Goal: Contribute content: Add original content to the website for others to see

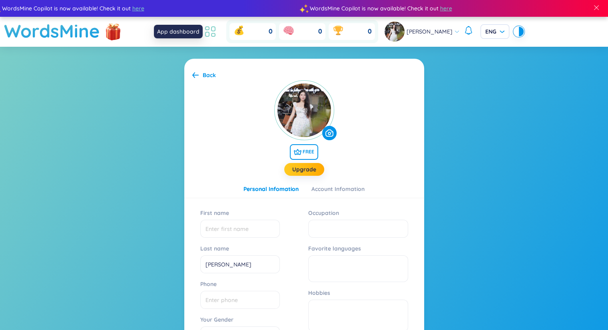
click at [215, 29] on icon at bounding box center [210, 31] width 14 height 14
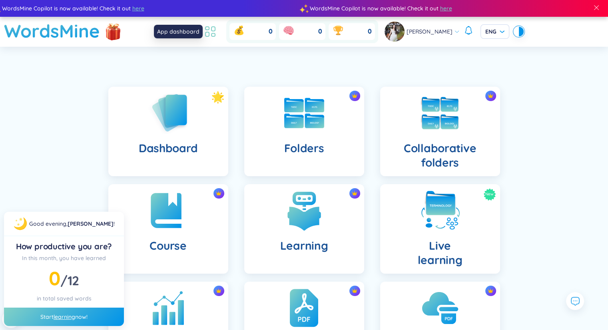
click at [208, 28] on icon at bounding box center [210, 31] width 14 height 14
click at [182, 104] on img at bounding box center [168, 113] width 44 height 46
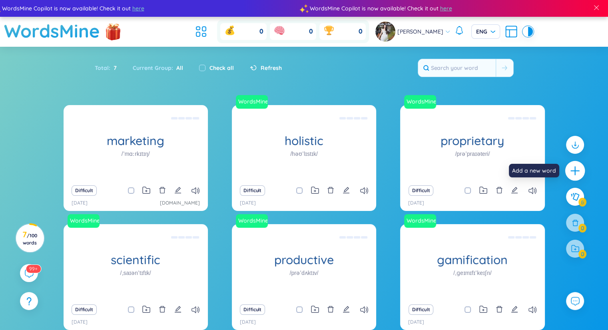
click at [576, 169] on icon "plus" at bounding box center [575, 171] width 11 height 11
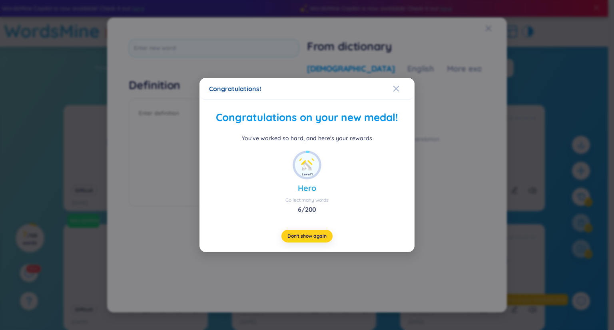
click at [290, 232] on button "Don't show again" at bounding box center [307, 236] width 51 height 13
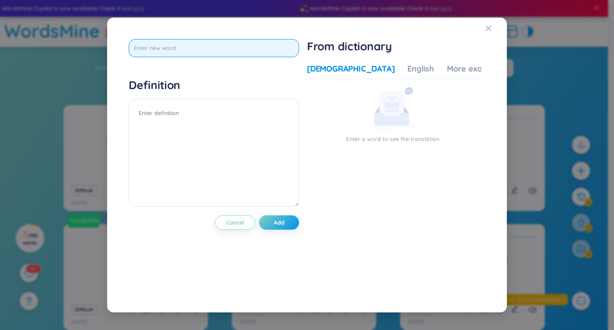
click at [179, 54] on input "text" at bounding box center [214, 48] width 170 height 18
paste input "ceiling tile."
type input "ceiling tile."
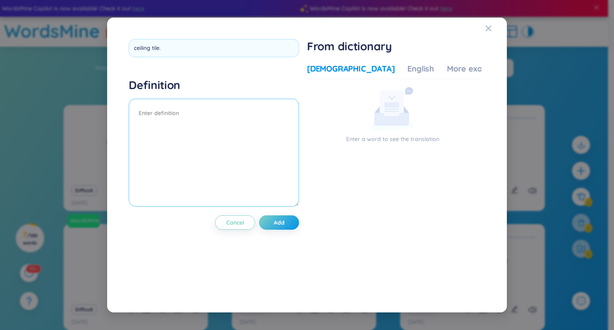
click at [181, 120] on textarea at bounding box center [214, 153] width 170 height 108
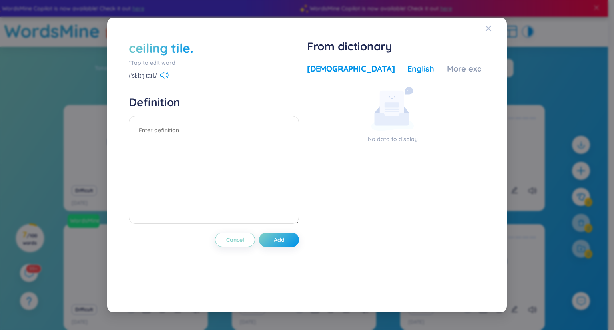
click at [408, 69] on div "English" at bounding box center [421, 68] width 27 height 11
click at [321, 68] on div "[DEMOGRAPHIC_DATA]" at bounding box center [351, 68] width 88 height 11
click at [187, 127] on textarea at bounding box center [214, 170] width 170 height 108
type textarea "ngói lợp trần nhà"
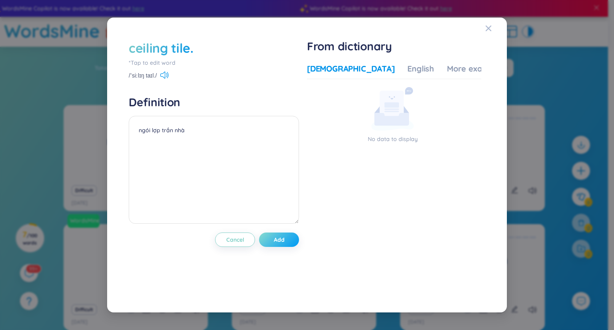
click at [290, 238] on button "Add" at bounding box center [279, 240] width 40 height 14
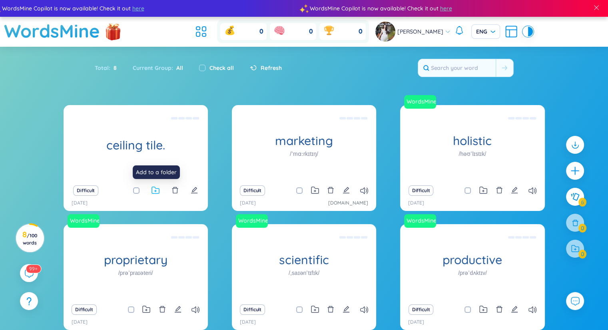
click at [157, 190] on icon at bounding box center [156, 191] width 8 height 8
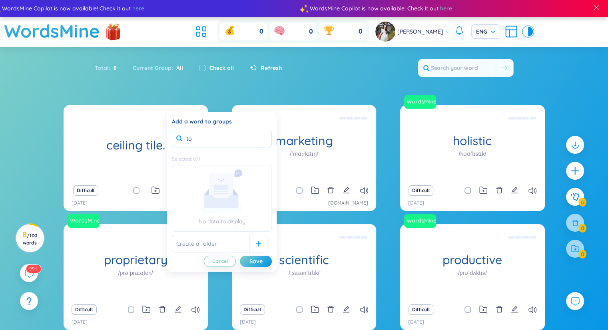
type input "t"
type input "Toeic 4"
click at [253, 262] on div "Save" at bounding box center [256, 261] width 13 height 9
click at [219, 243] on input "text" at bounding box center [211, 244] width 78 height 18
type input "t"
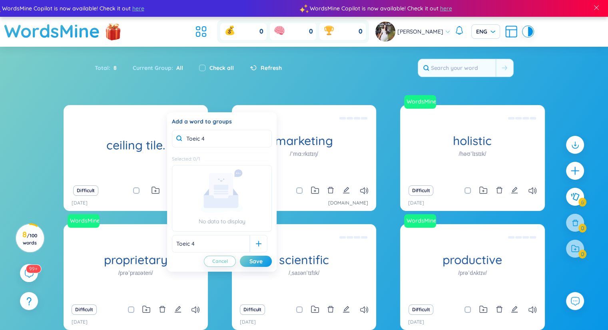
type input "Toeic 4"
click at [227, 140] on input "Toeic 4" at bounding box center [222, 139] width 100 height 18
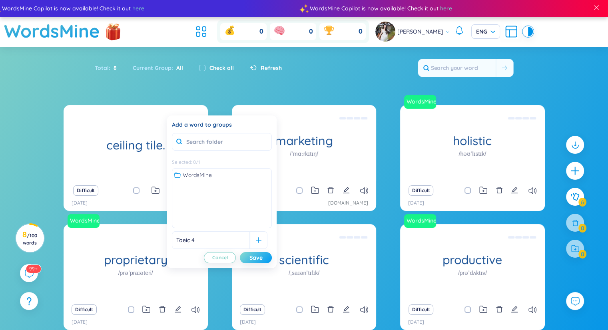
click at [264, 255] on button "Save" at bounding box center [256, 257] width 32 height 11
click at [250, 240] on div at bounding box center [259, 241] width 18 height 18
click at [208, 172] on div "Toeic 4" at bounding box center [221, 175] width 95 height 9
click at [210, 176] on div "Toeic 4" at bounding box center [221, 175] width 95 height 9
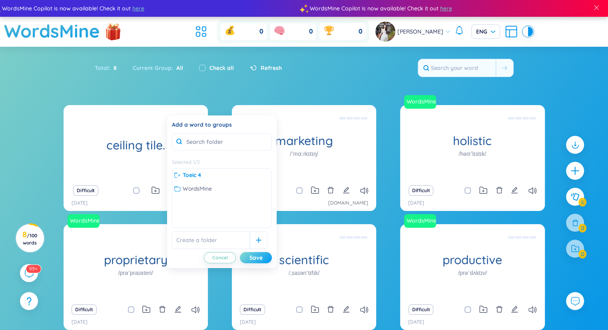
click at [248, 262] on button "Save" at bounding box center [256, 257] width 32 height 11
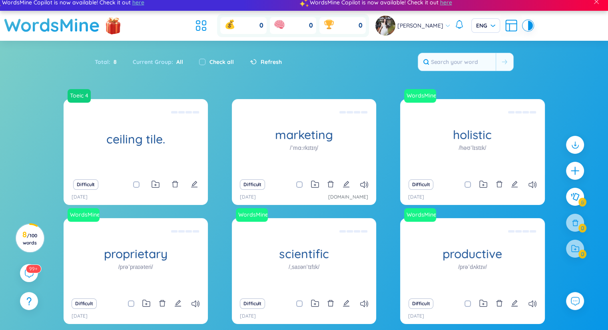
scroll to position [66, 0]
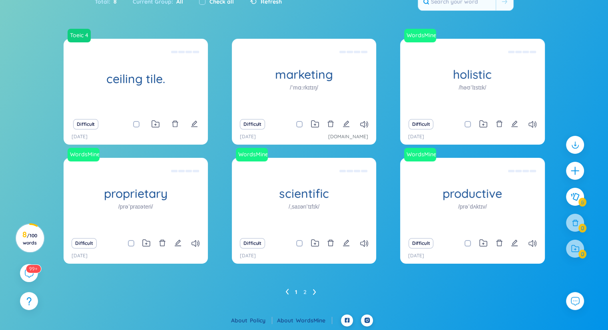
click at [315, 294] on icon at bounding box center [314, 292] width 3 height 6
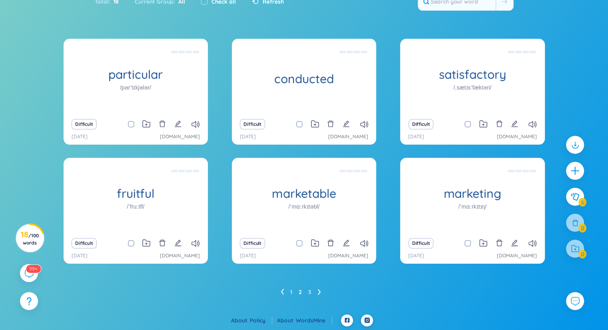
click at [317, 292] on ul "1 2 3" at bounding box center [304, 292] width 47 height 13
click at [318, 293] on icon at bounding box center [319, 292] width 3 height 6
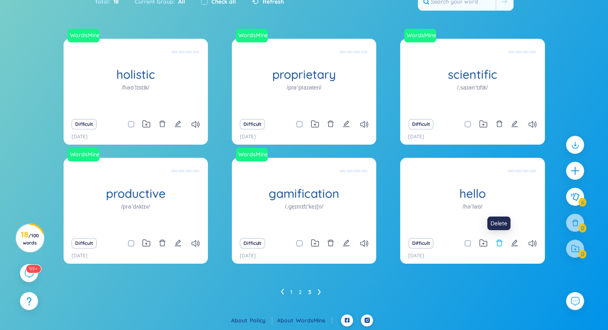
click at [497, 244] on icon "delete" at bounding box center [499, 243] width 6 height 6
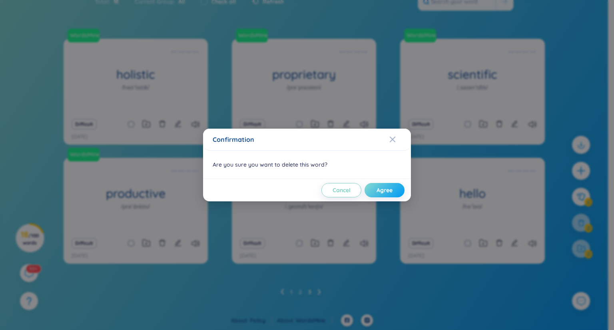
click at [393, 185] on button "Agree" at bounding box center [385, 190] width 40 height 14
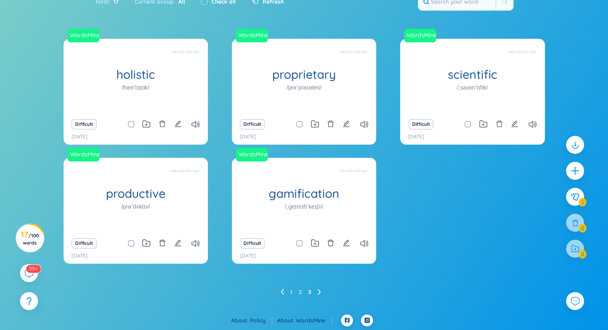
click at [319, 291] on icon at bounding box center [319, 293] width 3 height 6
click at [282, 292] on icon at bounding box center [282, 292] width 3 height 6
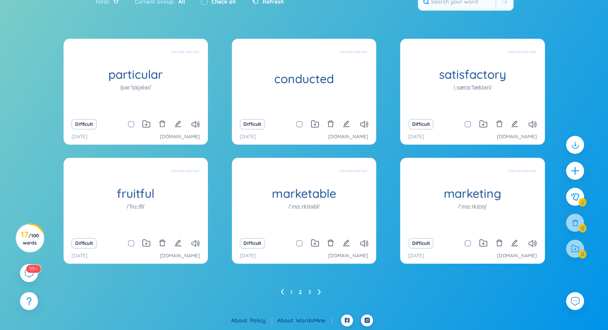
click at [280, 290] on div "1 2 3" at bounding box center [304, 292] width 481 height 13
click at [282, 293] on icon at bounding box center [282, 292] width 3 height 6
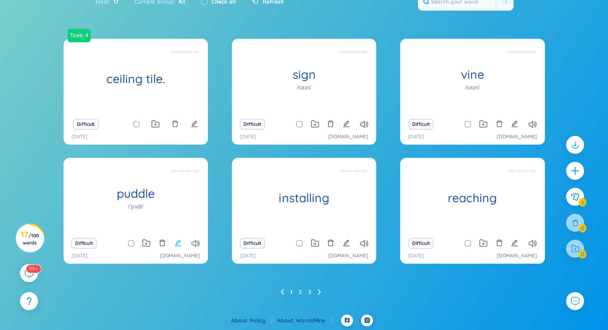
click at [179, 246] on icon "edit" at bounding box center [178, 243] width 6 height 6
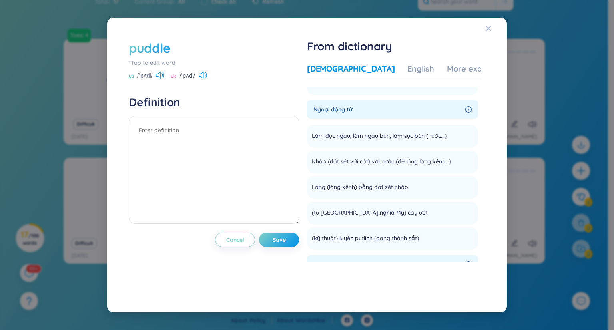
scroll to position [178, 0]
click at [143, 105] on h4 "Definition" at bounding box center [214, 102] width 170 height 14
click at [282, 240] on span "Save" at bounding box center [279, 240] width 13 height 8
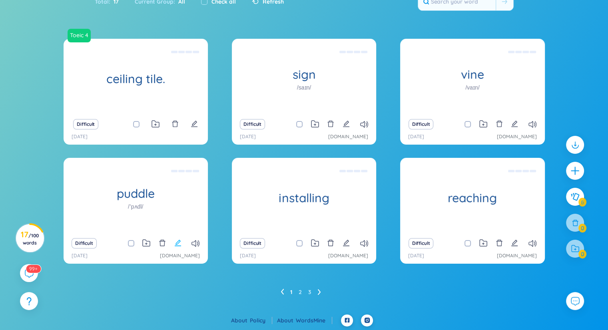
click at [180, 245] on icon "edit" at bounding box center [177, 243] width 7 height 7
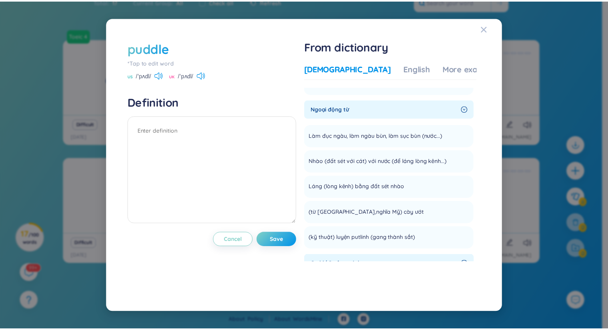
scroll to position [0, 0]
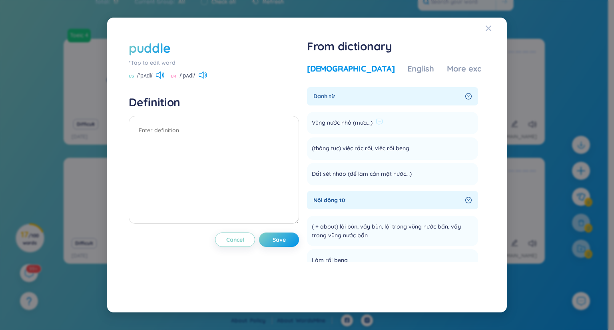
click at [356, 128] on div "Vũng nước nhỏ (mưa...)" at bounding box center [347, 123] width 71 height 13
click at [424, 117] on li "Vũng nước nhỏ (mưa...) Add" at bounding box center [392, 123] width 171 height 22
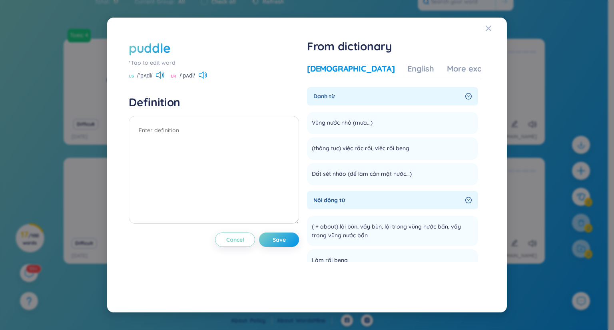
click at [467, 101] on div "Danh từ" at bounding box center [392, 96] width 171 height 18
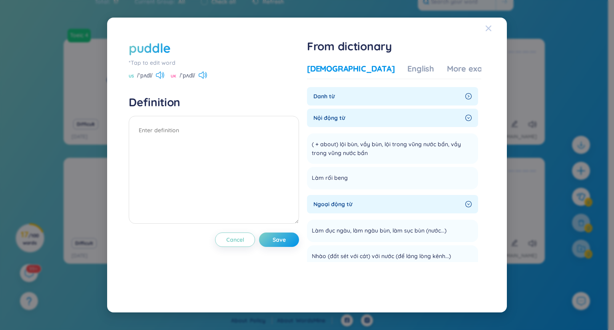
click at [491, 32] on div "Close" at bounding box center [488, 29] width 6 height 22
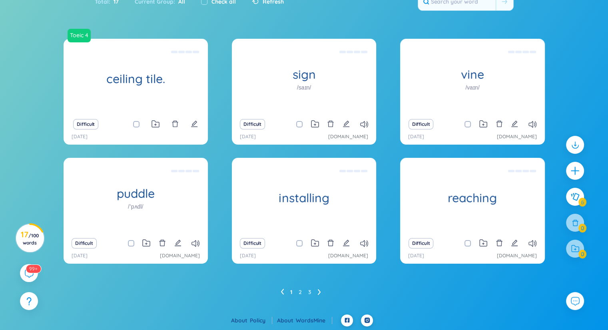
click at [282, 295] on li at bounding box center [282, 292] width 3 height 13
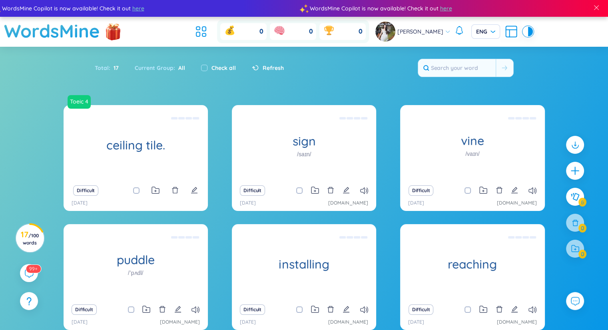
click at [267, 66] on span "Refresh" at bounding box center [273, 68] width 21 height 9
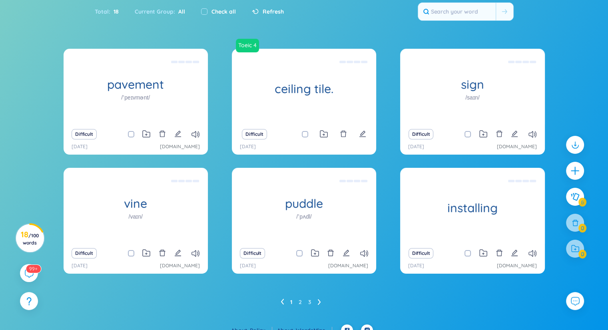
scroll to position [66, 0]
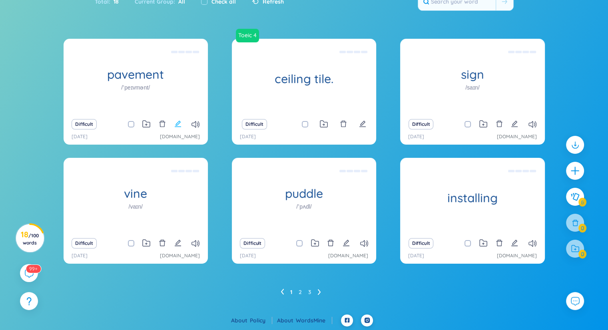
click at [175, 124] on icon "edit" at bounding box center [177, 123] width 7 height 7
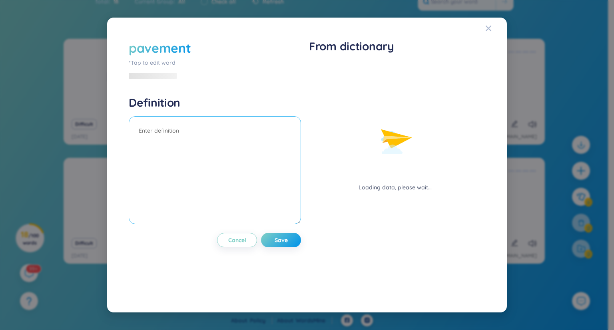
click at [179, 133] on textarea at bounding box center [215, 170] width 172 height 108
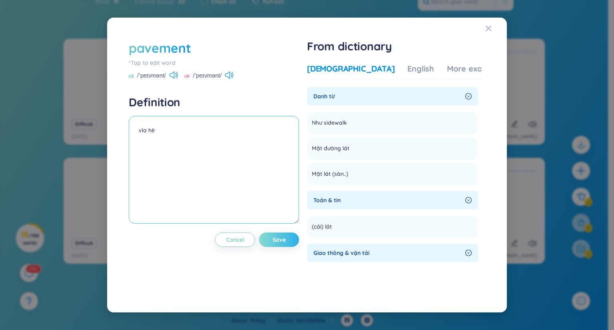
type textarea "vỉa hè"
click at [286, 236] on span "Save" at bounding box center [279, 240] width 13 height 8
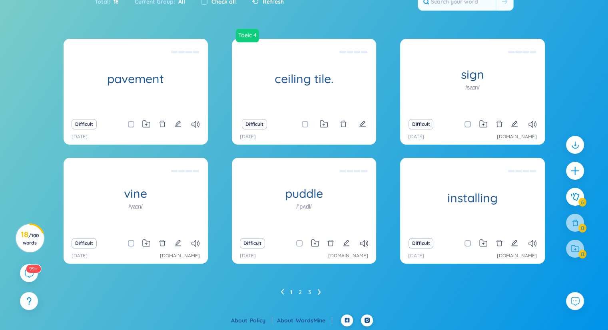
click at [182, 244] on div "Difficult" at bounding box center [136, 243] width 136 height 11
click at [178, 245] on icon "edit" at bounding box center [177, 243] width 7 height 7
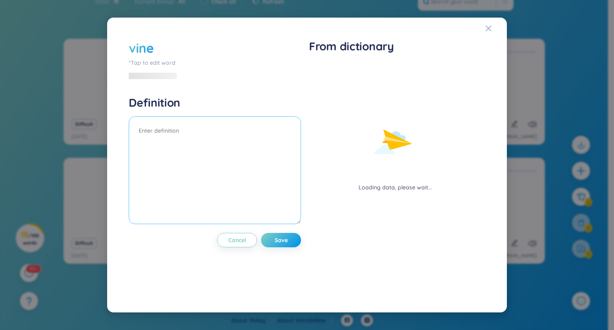
click at [181, 127] on textarea at bounding box center [215, 170] width 172 height 108
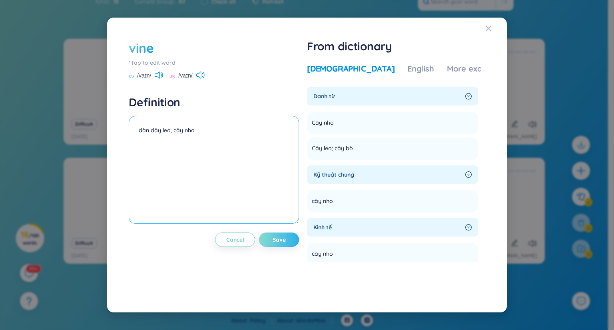
type textarea "dàn dây leo, cây nho"
click at [282, 240] on span "Save" at bounding box center [279, 240] width 13 height 8
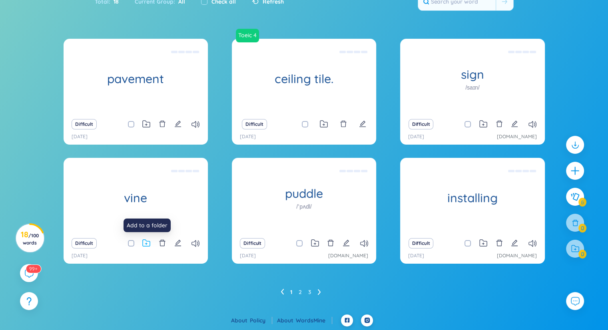
click at [149, 245] on icon at bounding box center [146, 244] width 8 height 8
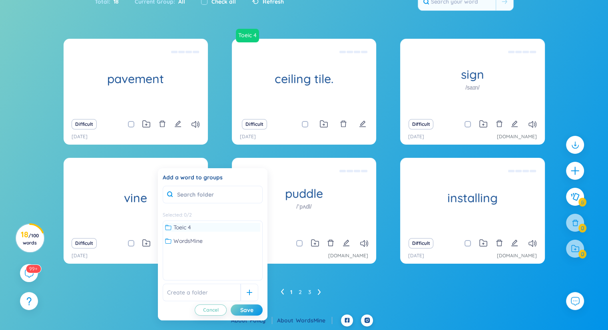
click at [214, 228] on div "Toeic 4" at bounding box center [212, 227] width 95 height 9
click at [252, 312] on div "Save" at bounding box center [246, 310] width 13 height 9
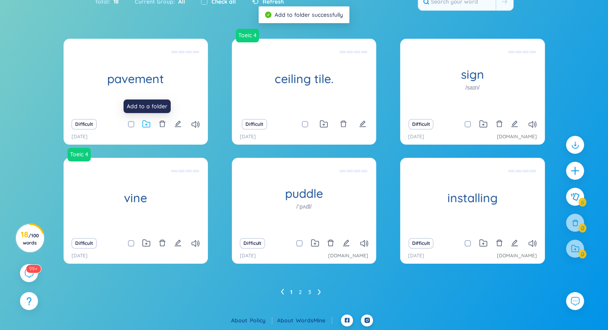
click at [149, 124] on icon at bounding box center [146, 124] width 8 height 8
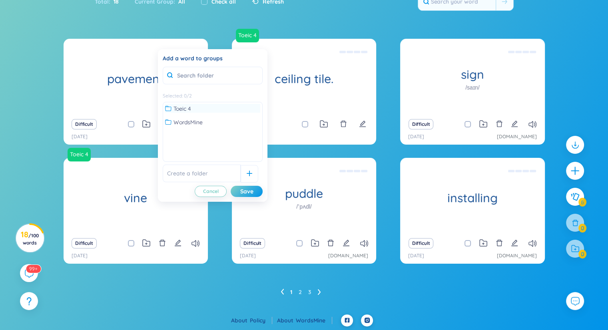
click at [201, 109] on div "Toeic 4" at bounding box center [212, 108] width 95 height 9
click at [239, 194] on button "Save" at bounding box center [247, 191] width 32 height 11
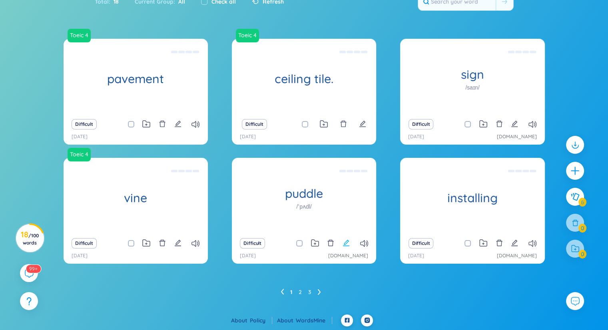
click at [349, 243] on icon "edit" at bounding box center [346, 243] width 7 height 7
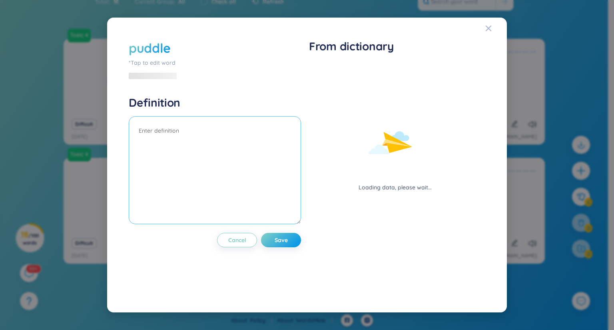
click at [234, 135] on textarea at bounding box center [215, 170] width 172 height 108
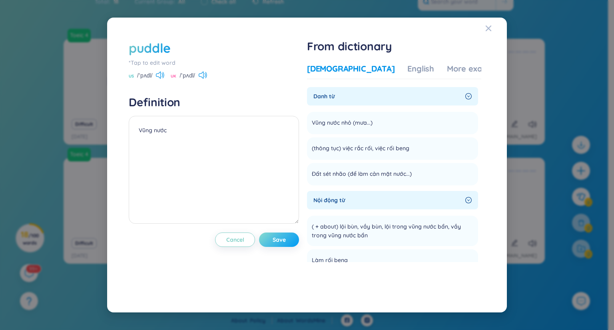
click at [278, 240] on span "Save" at bounding box center [279, 240] width 13 height 8
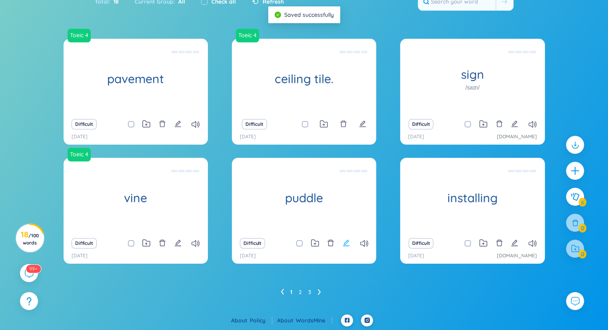
click at [349, 244] on icon "edit" at bounding box center [346, 243] width 7 height 7
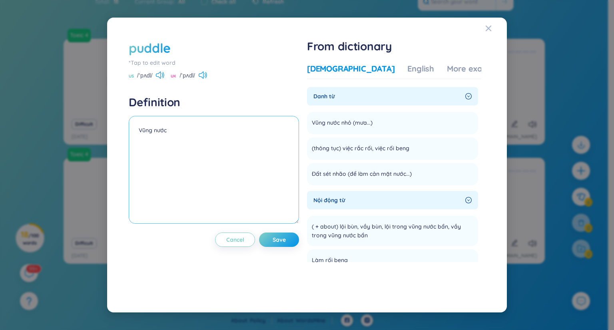
click at [242, 126] on textarea "Vũng nước" at bounding box center [214, 170] width 170 height 108
type textarea "Vũng nước mưa ( nhỏ )"
click at [283, 226] on div "Vũng nước mưa ( nhỏ )" at bounding box center [214, 171] width 170 height 110
click at [285, 232] on div "puddle *Tap to edit word US /ˈpʌdl/ [GEOGRAPHIC_DATA] /ˈpʌdl/ Definition Vũng n…" at bounding box center [214, 165] width 170 height 252
click at [285, 237] on span "Save" at bounding box center [279, 240] width 13 height 8
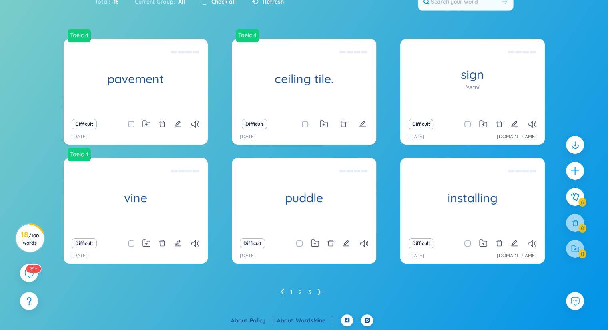
click at [319, 243] on div "Difficult" at bounding box center [304, 243] width 136 height 11
click at [315, 238] on div "Difficult" at bounding box center [304, 243] width 136 height 11
click at [315, 240] on icon at bounding box center [315, 244] width 8 height 8
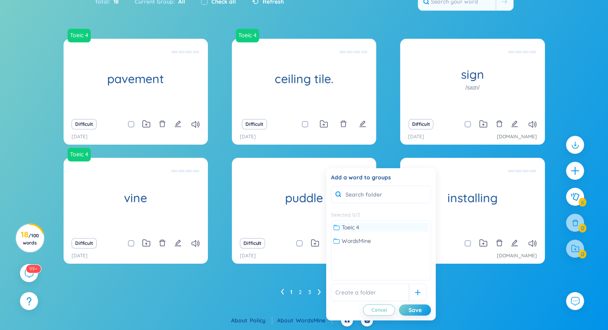
click at [363, 224] on div "Toeic 4" at bounding box center [381, 227] width 95 height 9
click at [416, 308] on div "Save" at bounding box center [415, 310] width 13 height 9
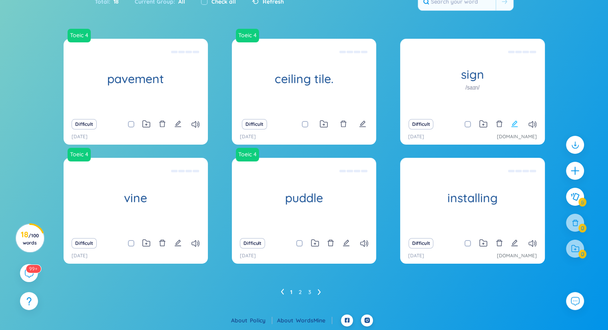
click at [513, 123] on icon "edit" at bounding box center [514, 123] width 7 height 7
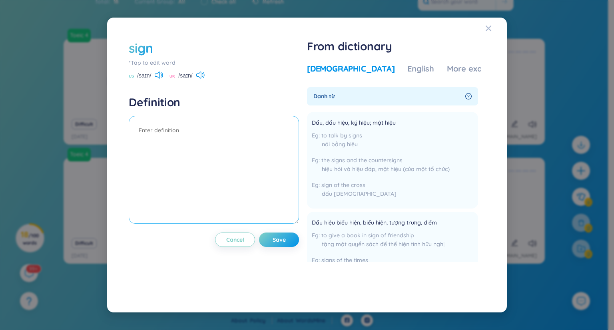
click at [231, 144] on textarea at bounding box center [214, 170] width 170 height 108
type textarea "biển báo, chữ ký, ký hiệu"
click at [274, 246] on button "Save" at bounding box center [279, 240] width 40 height 14
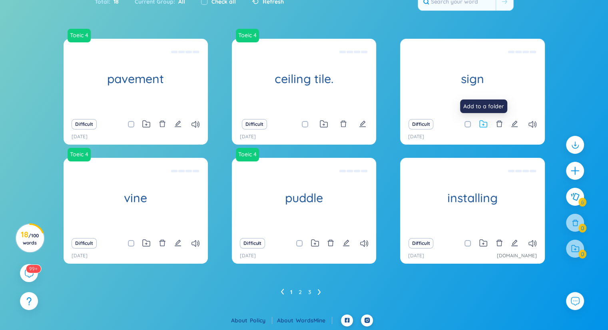
click at [484, 124] on icon at bounding box center [483, 124] width 8 height 8
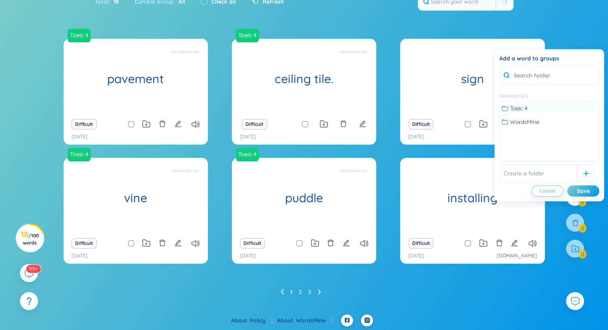
click at [527, 106] on span "Toeic 4" at bounding box center [518, 108] width 17 height 9
click at [581, 191] on div "Save" at bounding box center [583, 191] width 13 height 9
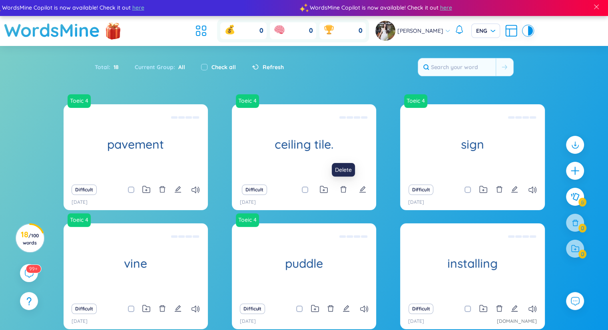
scroll to position [0, 0]
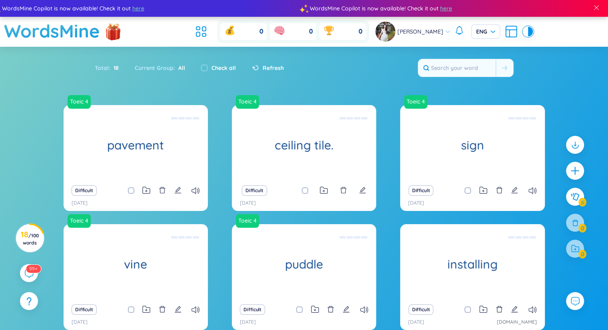
click at [271, 65] on span "Refresh" at bounding box center [273, 68] width 21 height 9
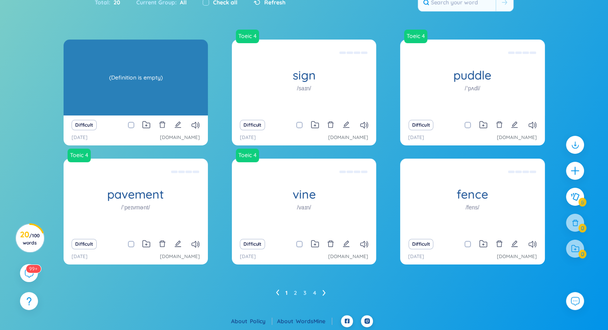
scroll to position [66, 0]
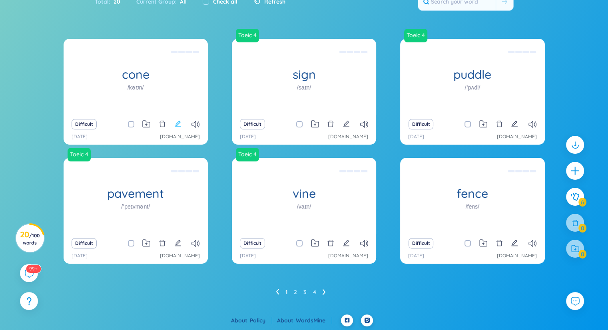
click at [180, 125] on icon "edit" at bounding box center [177, 123] width 7 height 7
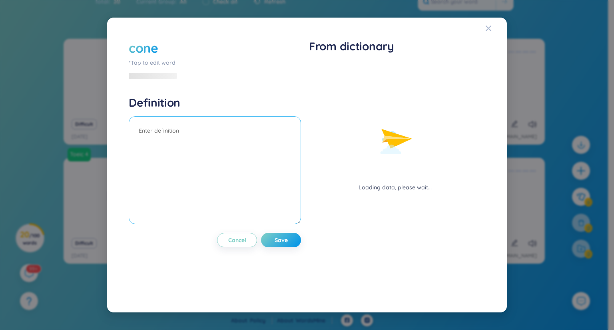
click at [180, 125] on textarea at bounding box center [215, 170] width 172 height 108
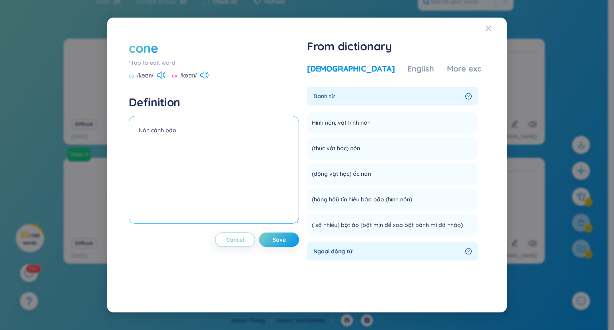
click at [140, 128] on textarea "Nón cảnh báo" at bounding box center [214, 170] width 170 height 108
click at [187, 133] on textarea "( vật hình nón Nón cảnh báo" at bounding box center [214, 170] width 170 height 108
type textarea "( vật hình nón) cảnh báo"
click at [294, 240] on button "Save" at bounding box center [279, 240] width 40 height 14
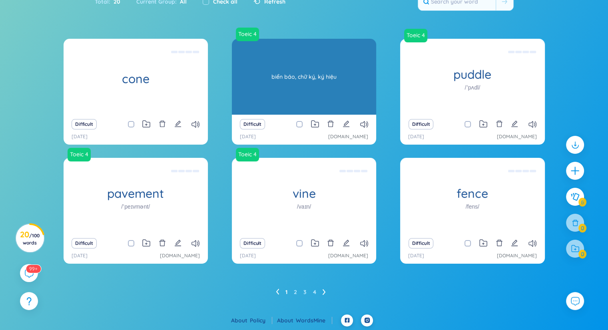
scroll to position [0, 0]
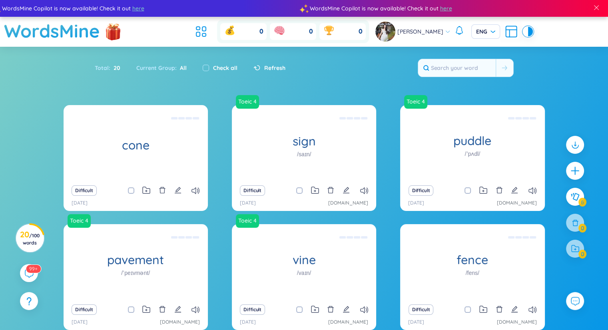
click at [142, 191] on div "Difficult" at bounding box center [136, 190] width 136 height 11
click at [147, 188] on icon at bounding box center [146, 191] width 8 height 8
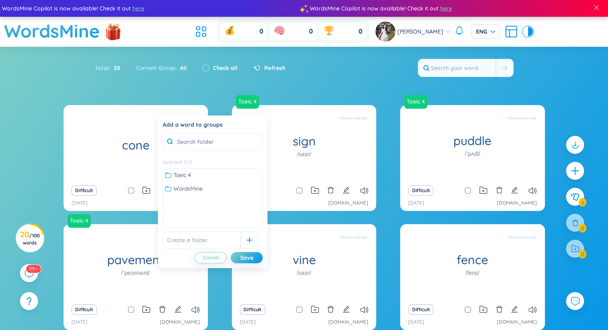
click at [207, 180] on div "Toeic 4 WordsMine" at bounding box center [212, 182] width 99 height 26
click at [205, 177] on div "Toeic 4" at bounding box center [212, 175] width 95 height 9
click at [246, 258] on div "Save" at bounding box center [246, 258] width 13 height 9
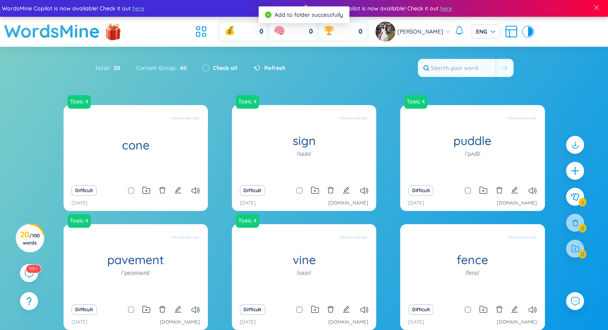
click at [254, 68] on icon at bounding box center [257, 67] width 7 height 5
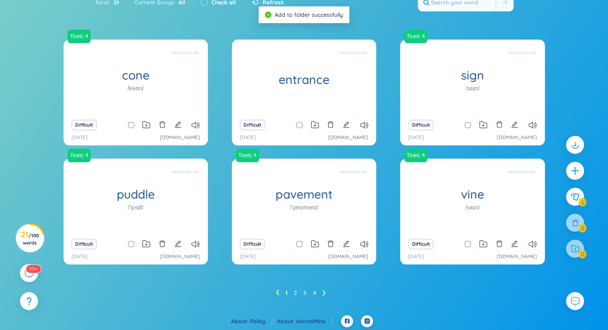
scroll to position [66, 0]
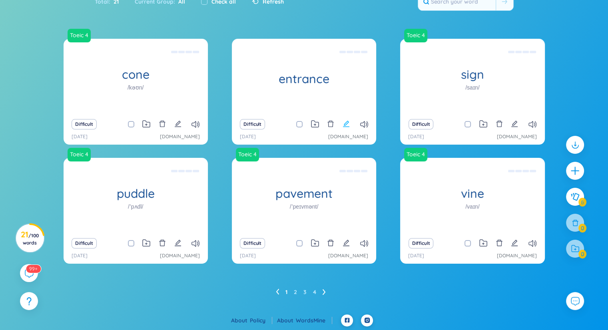
click at [347, 125] on icon "edit" at bounding box center [346, 123] width 7 height 7
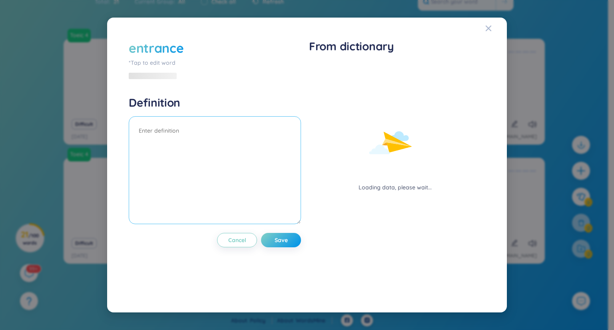
click at [168, 132] on textarea at bounding box center [215, 170] width 172 height 108
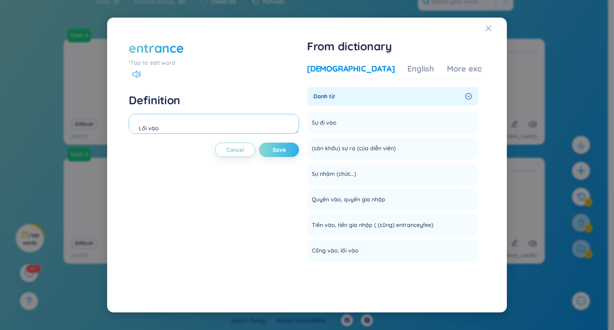
type textarea "Lối vào"
click at [288, 146] on button "Save" at bounding box center [279, 150] width 40 height 14
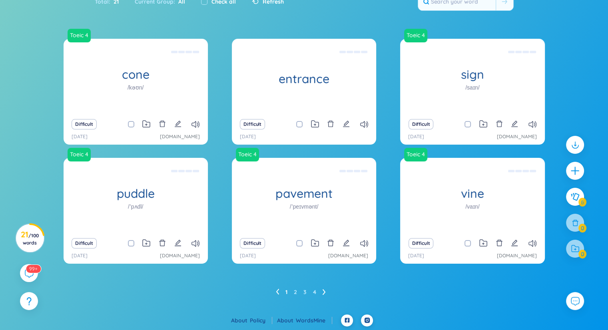
scroll to position [0, 0]
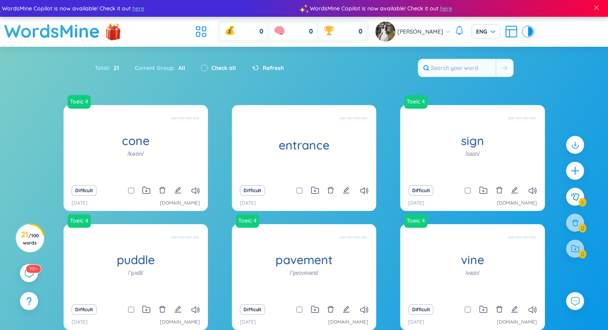
click at [267, 69] on span "Refresh" at bounding box center [273, 68] width 21 height 9
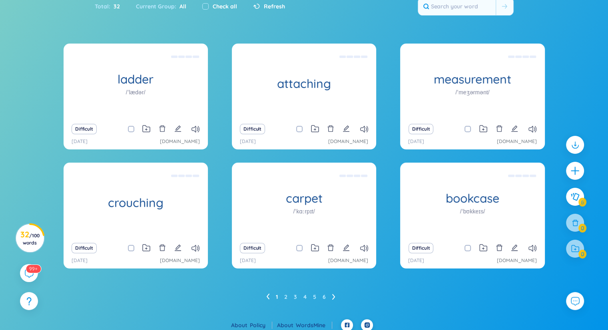
scroll to position [66, 0]
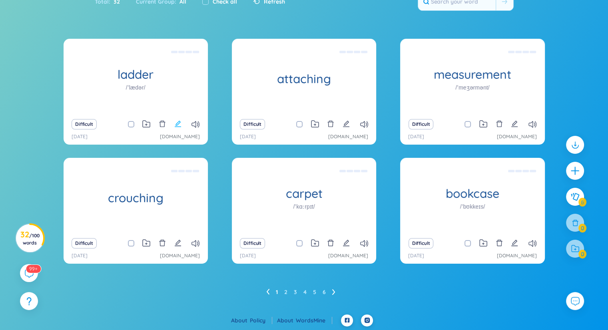
click at [180, 122] on icon "edit" at bounding box center [177, 123] width 7 height 7
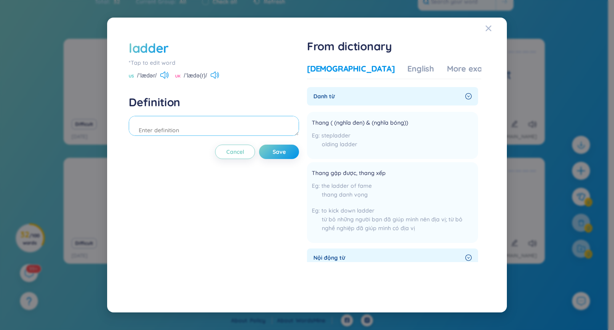
click at [184, 125] on textarea at bounding box center [214, 126] width 170 height 20
type textarea "thang xếp"
click at [266, 154] on button "Save" at bounding box center [279, 152] width 40 height 14
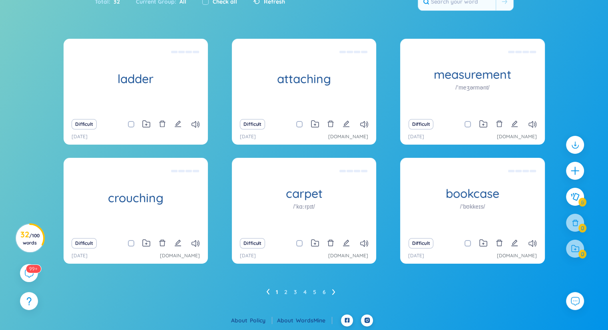
click at [350, 124] on div "Difficult" at bounding box center [304, 124] width 136 height 11
click at [348, 121] on icon "edit" at bounding box center [346, 123] width 7 height 7
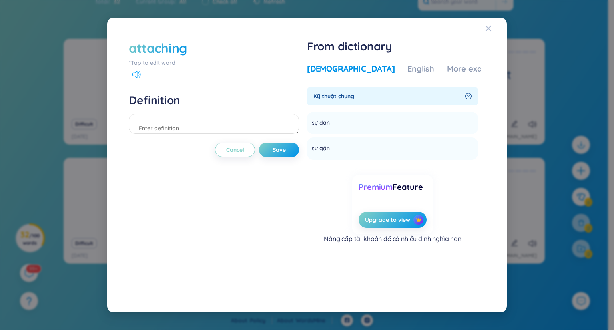
click at [136, 75] on icon at bounding box center [136, 74] width 8 height 7
click at [408, 68] on div "English" at bounding box center [421, 68] width 27 height 11
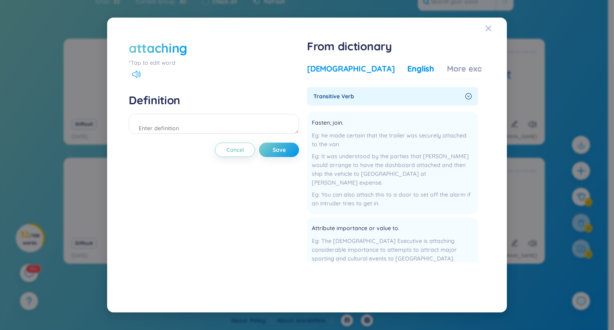
click at [337, 66] on div "[DEMOGRAPHIC_DATA]" at bounding box center [351, 68] width 88 height 11
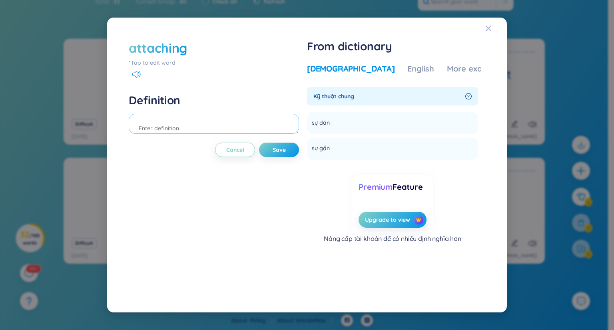
click at [187, 126] on textarea at bounding box center [214, 124] width 170 height 20
type textarea "g"
type textarea "gắn"
click at [242, 130] on textarea "gắn" at bounding box center [214, 124] width 170 height 20
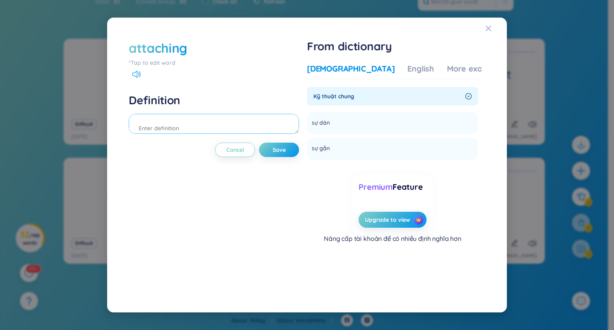
click at [197, 128] on textarea at bounding box center [214, 124] width 170 height 20
type textarea "gắn"
click at [280, 149] on span "Save" at bounding box center [279, 150] width 13 height 8
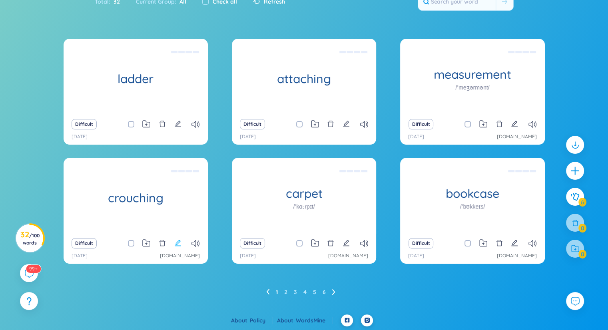
click at [181, 243] on icon "edit" at bounding box center [177, 243] width 7 height 7
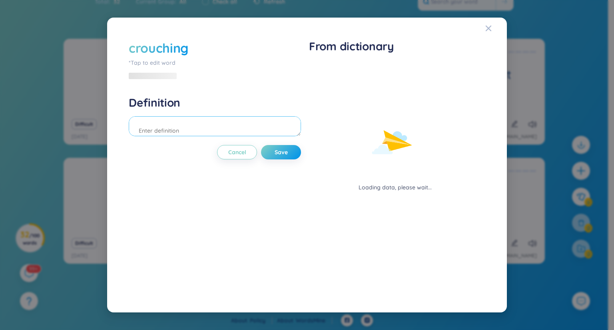
click at [225, 130] on textarea at bounding box center [215, 126] width 172 height 20
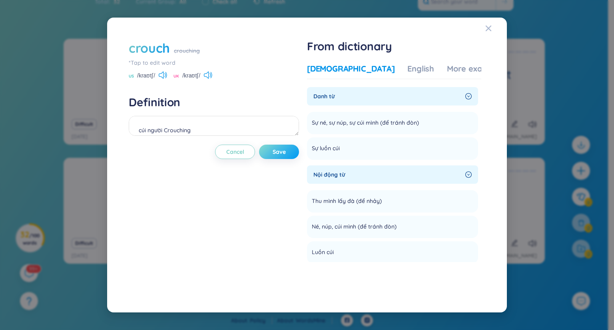
click at [279, 152] on span "Save" at bounding box center [279, 152] width 13 height 8
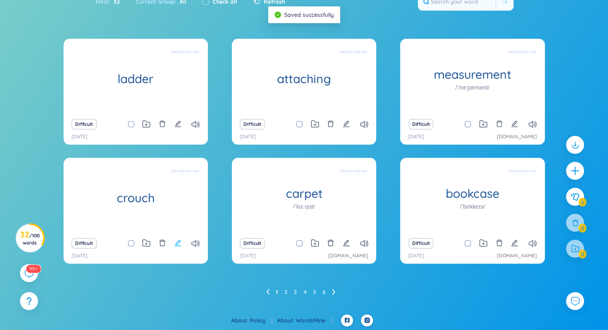
click at [180, 244] on icon "edit" at bounding box center [177, 243] width 7 height 7
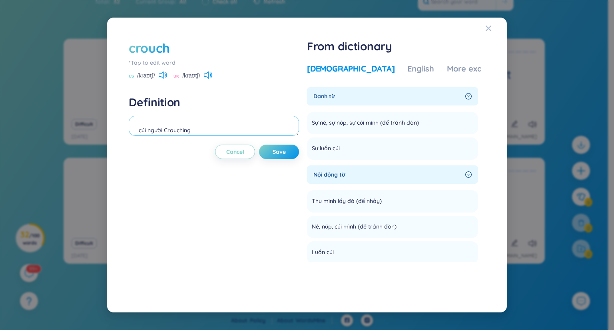
click at [204, 135] on textarea "cúi người Crouching" at bounding box center [214, 126] width 170 height 20
type textarea "cúi người Crouching down"
click at [266, 152] on button "Save" at bounding box center [279, 152] width 40 height 14
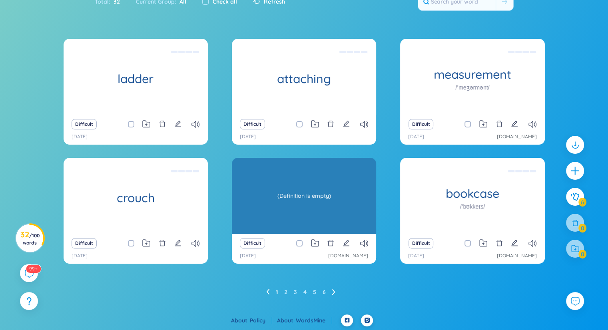
click at [312, 186] on div "(Definition is empty)" at bounding box center [304, 196] width 136 height 72
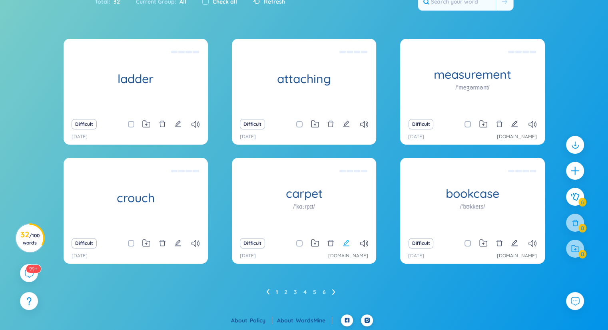
click at [349, 244] on icon "edit" at bounding box center [346, 243] width 7 height 7
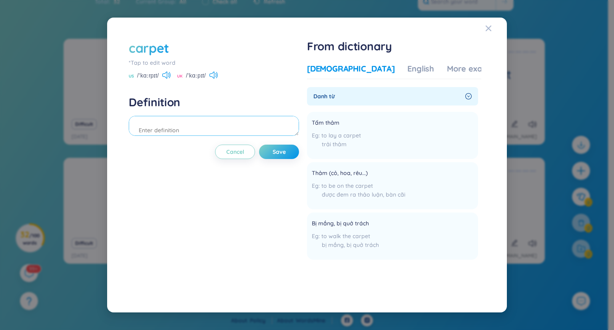
click at [225, 125] on textarea at bounding box center [214, 126] width 170 height 20
type textarea "tấm thảm"
click at [275, 152] on span "Save" at bounding box center [279, 152] width 13 height 8
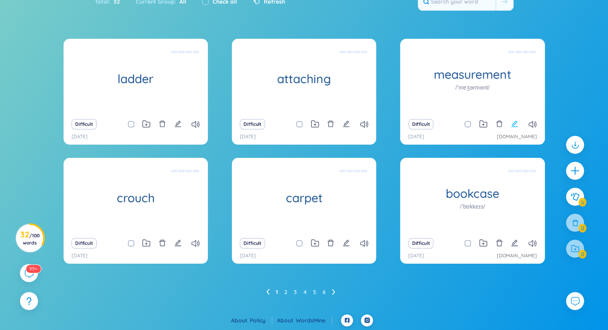
click at [513, 123] on icon "edit" at bounding box center [514, 123] width 7 height 7
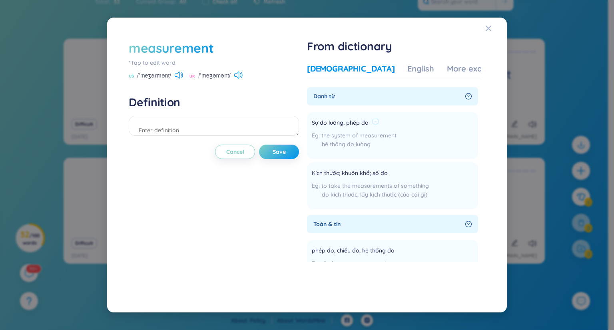
click at [446, 145] on li "Sự đo lường; phép đo the system of measurement hệ thống đo lường Add" at bounding box center [392, 135] width 171 height 47
click at [256, 129] on textarea at bounding box center [214, 126] width 170 height 20
type textarea "đo lường, đo đạc"
click at [292, 148] on button "Save" at bounding box center [279, 152] width 40 height 14
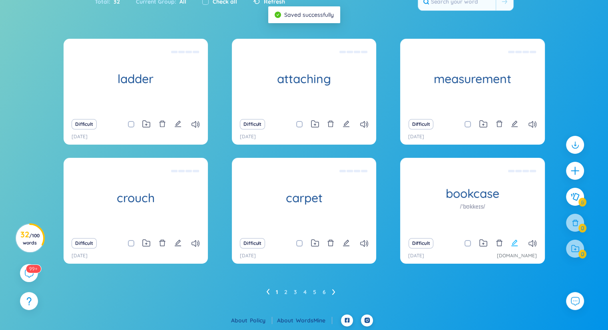
click at [518, 246] on icon "edit" at bounding box center [514, 243] width 7 height 7
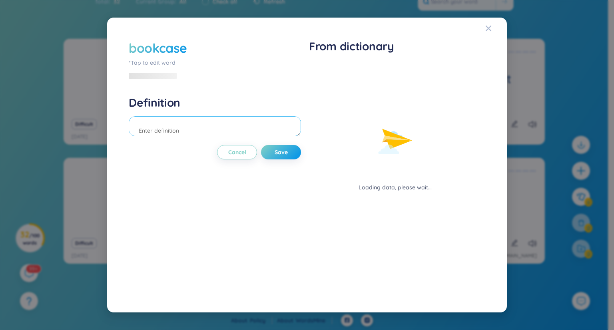
click at [241, 121] on textarea at bounding box center [215, 126] width 172 height 20
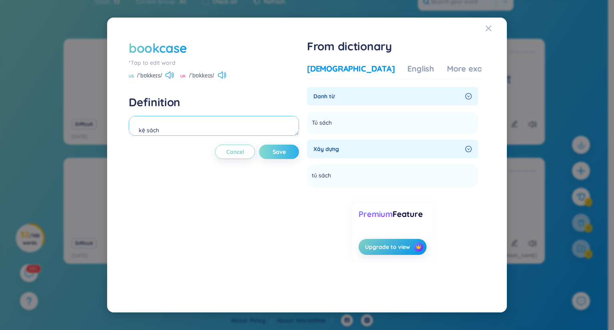
type textarea "kệ sách"
click at [280, 150] on span "Save" at bounding box center [279, 152] width 13 height 8
